Goal: Task Accomplishment & Management: Manage account settings

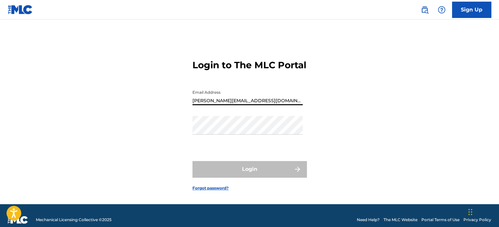
type input "[PERSON_NAME][EMAIL_ADDRESS][DOMAIN_NAME]"
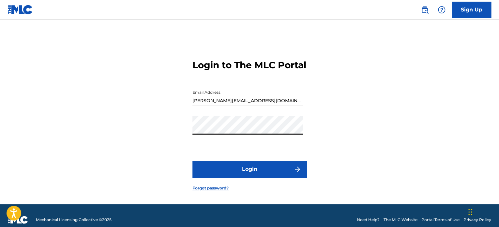
click at [192, 161] on button "Login" at bounding box center [249, 169] width 114 height 16
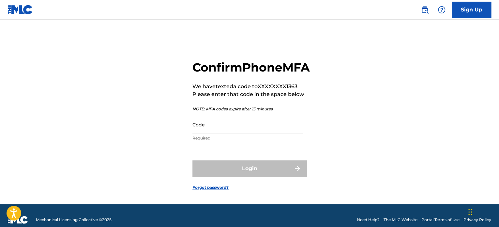
click at [236, 134] on input "Code" at bounding box center [247, 124] width 110 height 19
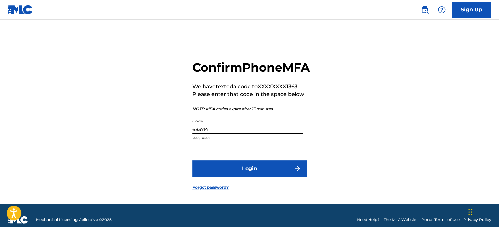
type input "683714"
click at [192, 160] on button "Login" at bounding box center [249, 168] width 114 height 16
